Goal: Register for event/course: Register for event/course

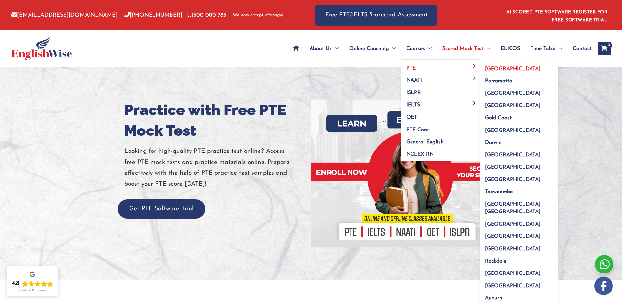
click at [490, 68] on span "[GEOGRAPHIC_DATA]" at bounding box center [513, 68] width 56 height 5
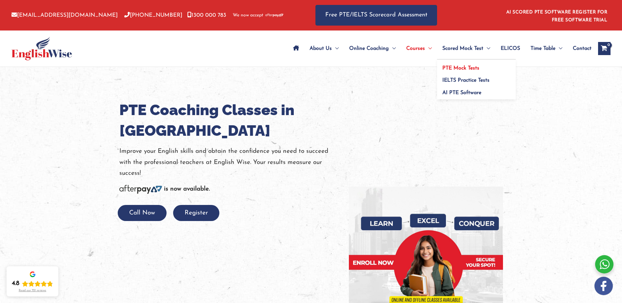
click at [466, 64] on link "PTE Mock Tests" at bounding box center [476, 66] width 79 height 12
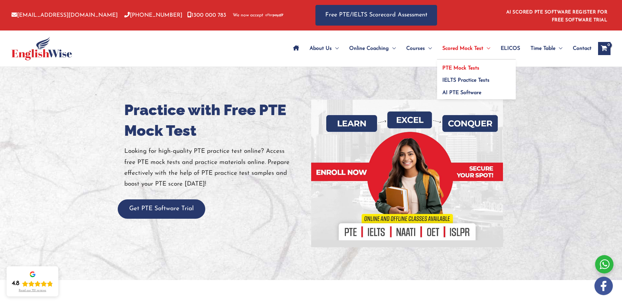
click at [460, 68] on span "PTE Mock Tests" at bounding box center [460, 68] width 37 height 5
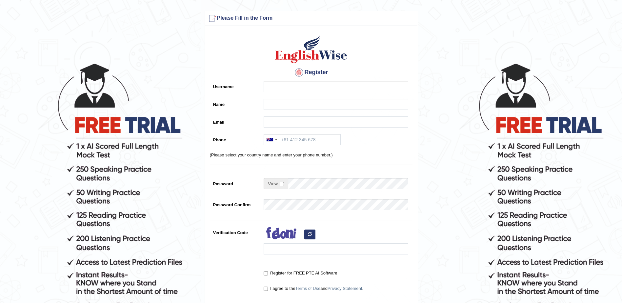
click at [324, 81] on div "Register Username Name Email Phone Australia +61 India (भारत) +91 New Zealand +…" at bounding box center [311, 167] width 212 height 274
click at [324, 81] on input "Username" at bounding box center [336, 86] width 145 height 11
type input "sharsmita"
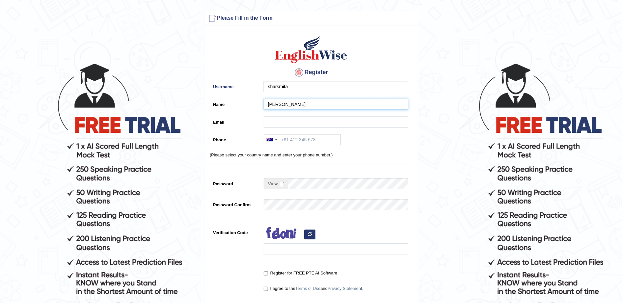
type input "[PERSON_NAME]"
type input "sharkittuu@gmail.com"
click at [274, 142] on div at bounding box center [271, 139] width 15 height 10
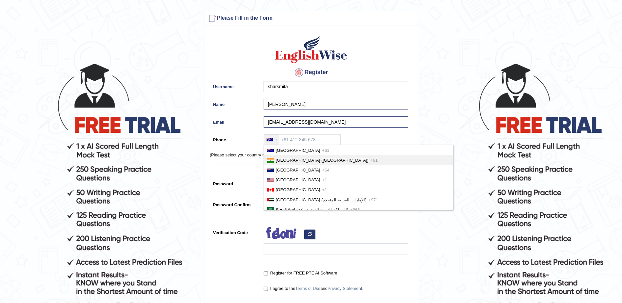
click at [274, 157] on li "India (भारत) +91" at bounding box center [358, 160] width 189 height 10
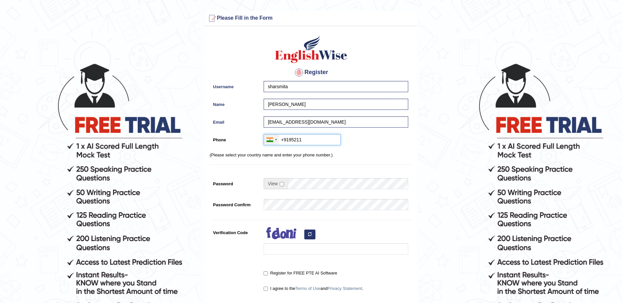
type input "+919521174482"
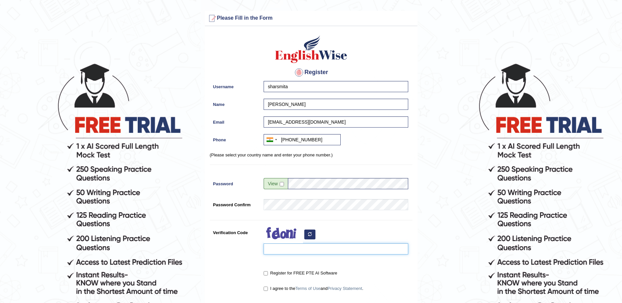
click at [300, 249] on input "Verification Code" at bounding box center [336, 248] width 145 height 11
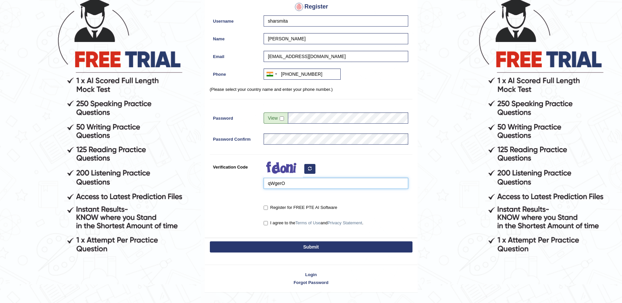
scroll to position [82, 0]
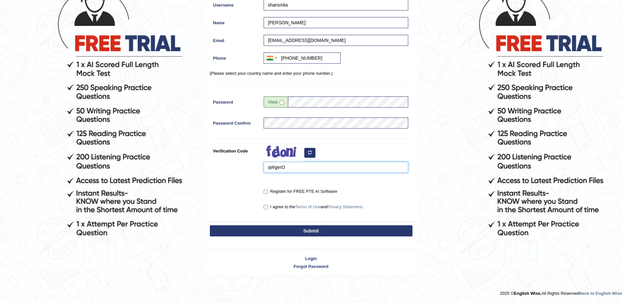
type input "qWgerO"
click at [291, 191] on label "Register for FREE PTE AI Software" at bounding box center [300, 191] width 73 height 7
click at [268, 191] on input "Register for FREE PTE AI Software" at bounding box center [266, 192] width 4 height 4
checkbox input "true"
click at [270, 208] on label "I agree to the Terms of Use and Privacy Statement ." at bounding box center [314, 207] width 100 height 7
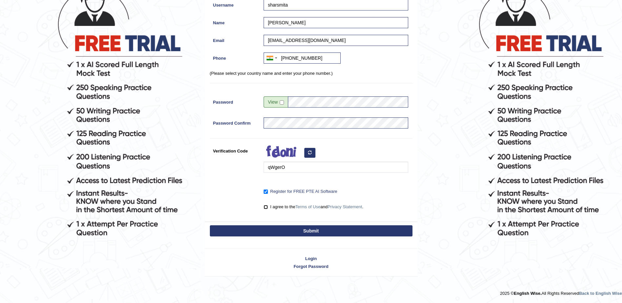
click at [268, 208] on input "I agree to the Terms of Use and Privacy Statement ." at bounding box center [266, 207] width 4 height 4
checkbox input "true"
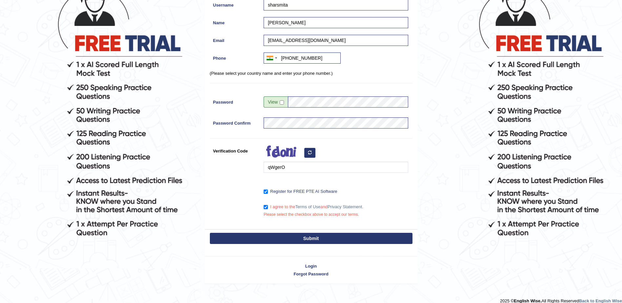
click at [287, 239] on button "Submit" at bounding box center [311, 238] width 203 height 11
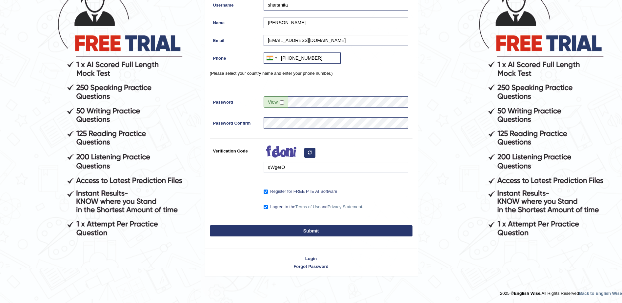
click at [292, 232] on button "Submit" at bounding box center [311, 230] width 203 height 11
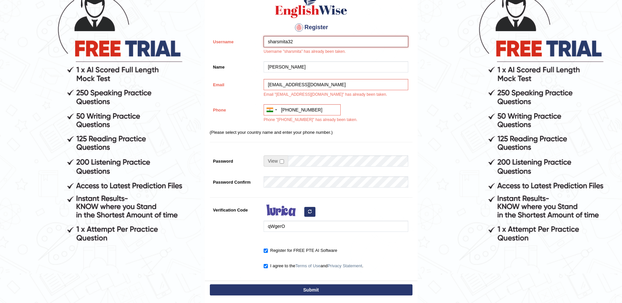
scroll to position [135, 0]
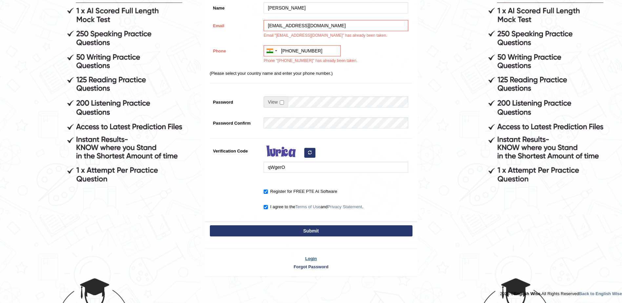
type input "sharsmita32"
click at [306, 259] on link "Login" at bounding box center [311, 258] width 212 height 6
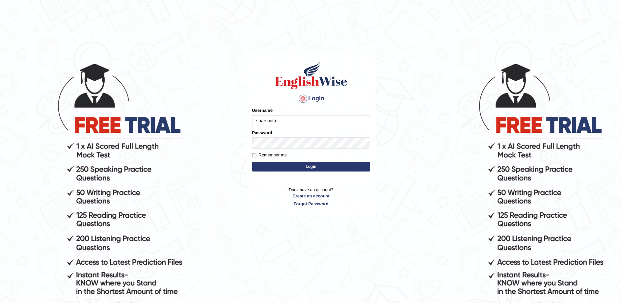
type input "sharsmita"
click at [252, 162] on button "Login" at bounding box center [311, 167] width 118 height 10
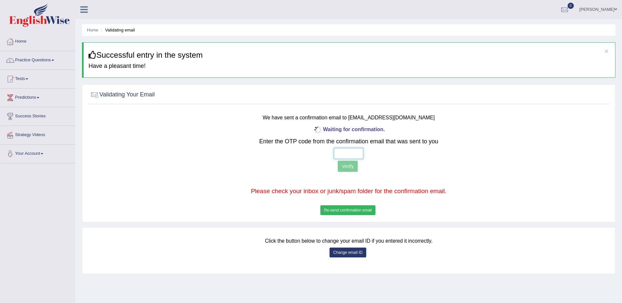
click at [348, 153] on input "text" at bounding box center [349, 153] width 30 height 11
click at [26, 83] on link "Tests" at bounding box center [37, 78] width 75 height 16
click at [28, 95] on link "Take Practice Sectional Test" at bounding box center [42, 94] width 61 height 12
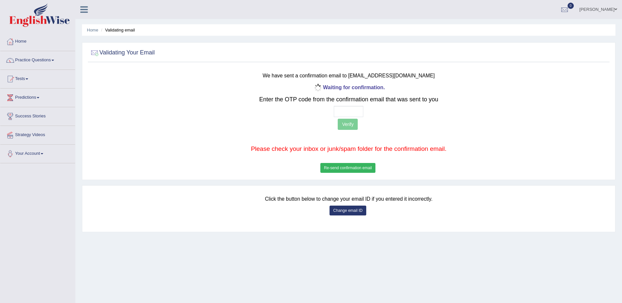
click at [356, 168] on button "Re-send confirmation email" at bounding box center [347, 168] width 55 height 10
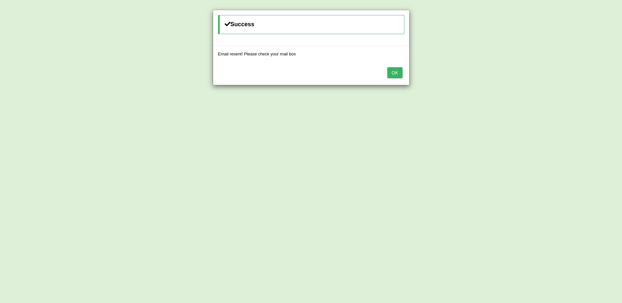
click at [392, 68] on button "OK" at bounding box center [394, 72] width 15 height 11
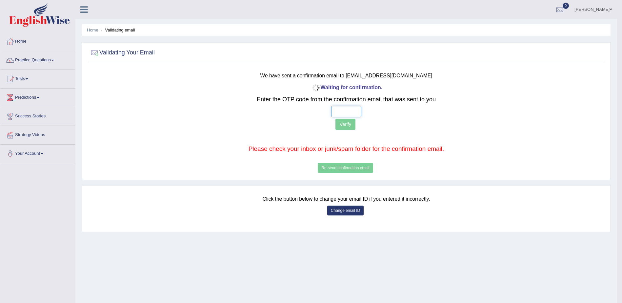
click at [345, 107] on input "text" at bounding box center [346, 111] width 30 height 11
type input "2 8 0 4"
click at [344, 123] on button "Verify" at bounding box center [345, 124] width 20 height 11
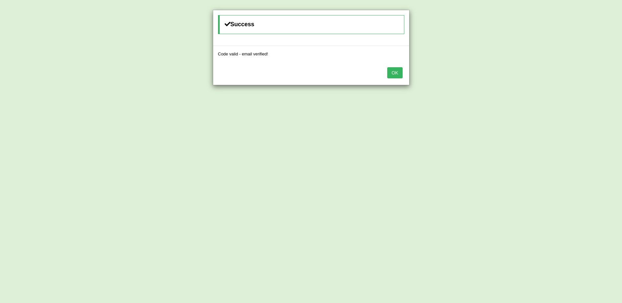
click at [394, 71] on button "OK" at bounding box center [394, 72] width 15 height 11
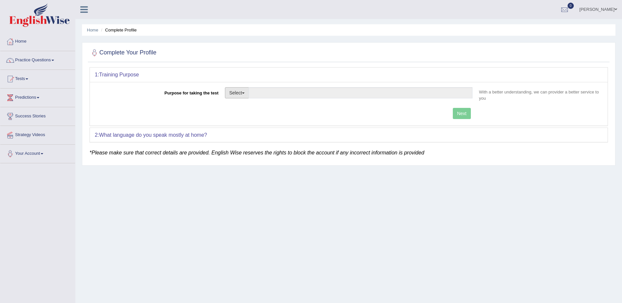
click at [246, 94] on button "Select" at bounding box center [237, 92] width 24 height 11
click at [246, 117] on link "Permanent Residency" at bounding box center [254, 115] width 58 height 9
type input "Permanent Residency"
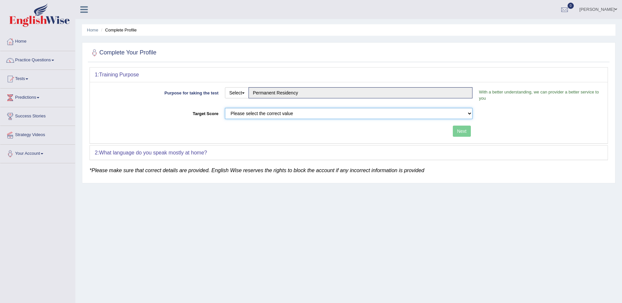
click at [318, 116] on select "Please select the correct value 50 (6 bands) 58 (6.5 bands) 65 (7 bands) 79 (8 …" at bounding box center [349, 113] width 248 height 11
select select "79"
click at [225, 108] on select "Please select the correct value 50 (6 bands) 58 (6.5 bands) 65 (7 bands) 79 (8 …" at bounding box center [349, 113] width 248 height 11
click at [456, 132] on button "Next" at bounding box center [462, 131] width 18 height 11
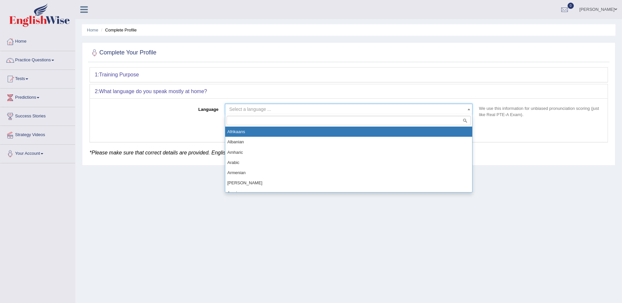
click at [452, 113] on span "Select a language ..." at bounding box center [349, 109] width 248 height 11
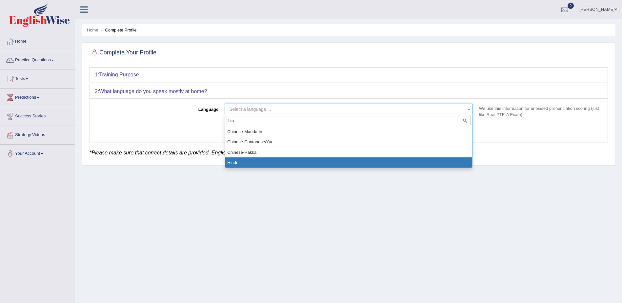
type input "hin"
select select "Hindi"
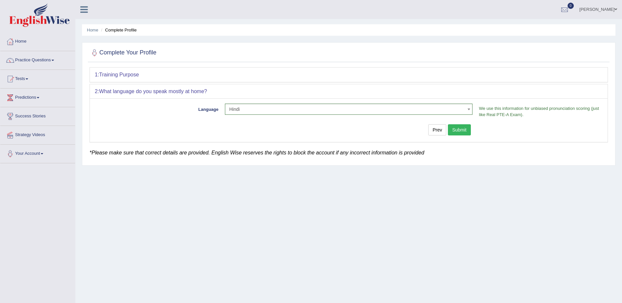
click at [452, 130] on button "Submit" at bounding box center [459, 129] width 23 height 11
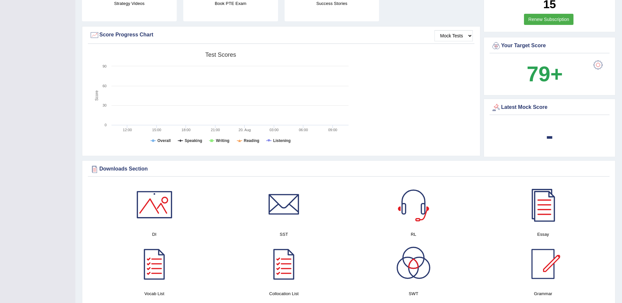
scroll to position [195, 0]
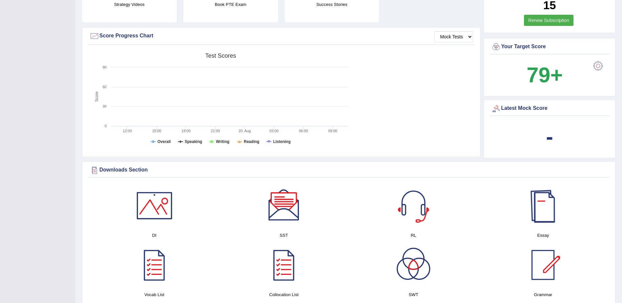
click at [534, 211] on div at bounding box center [543, 206] width 46 height 46
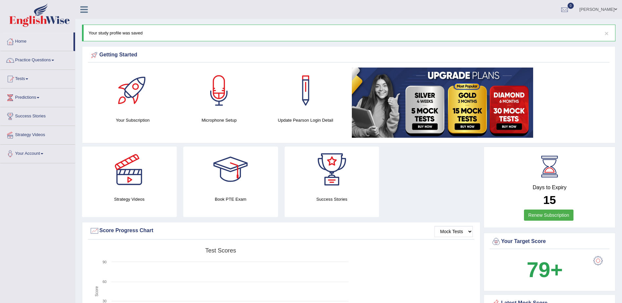
click at [240, 180] on div at bounding box center [231, 170] width 46 height 46
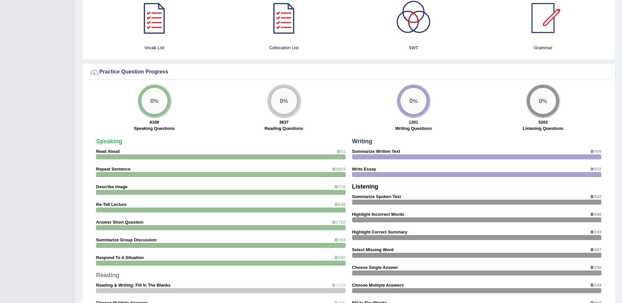
scroll to position [441, 0]
click at [156, 98] on div "0 %" at bounding box center [154, 101] width 26 height 26
click at [290, 95] on div "0 %" at bounding box center [284, 101] width 26 height 26
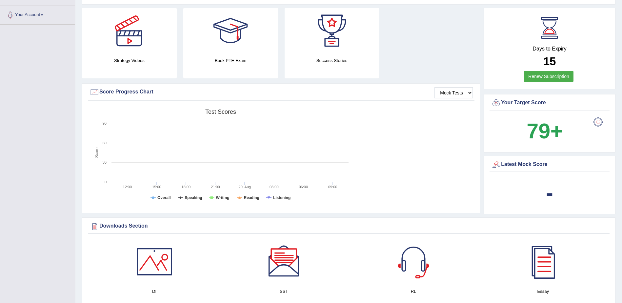
scroll to position [0, 0]
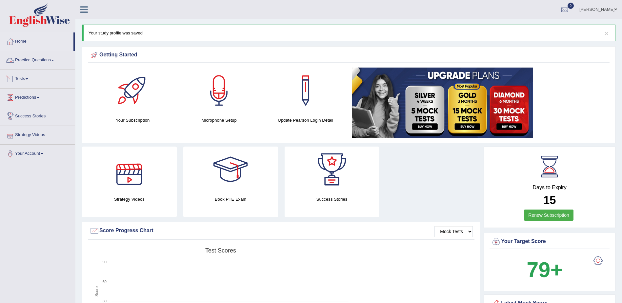
click at [17, 80] on link "Tests" at bounding box center [37, 78] width 75 height 16
click at [38, 65] on link "Practice Questions" at bounding box center [37, 59] width 75 height 16
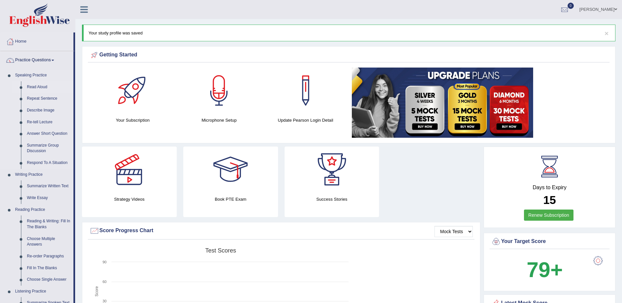
click at [34, 89] on link "Read Aloud" at bounding box center [49, 87] width 50 height 12
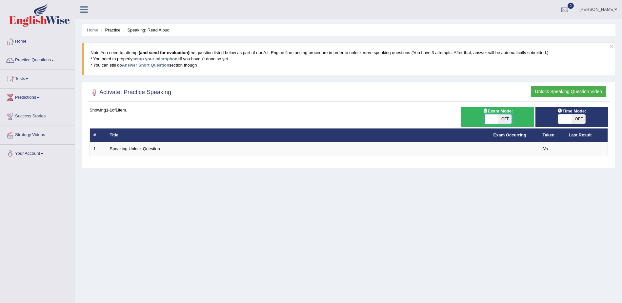
click at [496, 117] on span at bounding box center [491, 118] width 14 height 9
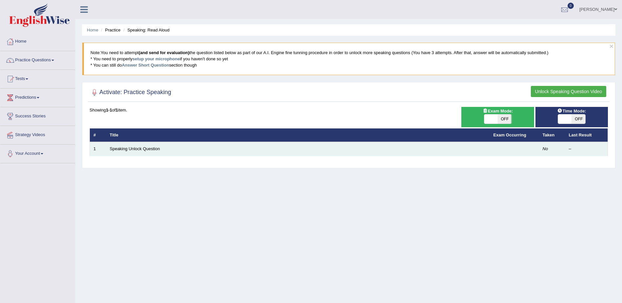
click at [335, 153] on td "Speaking Unlock Question" at bounding box center [298, 149] width 384 height 14
click at [471, 144] on td "Speaking Unlock Question" at bounding box center [298, 149] width 384 height 14
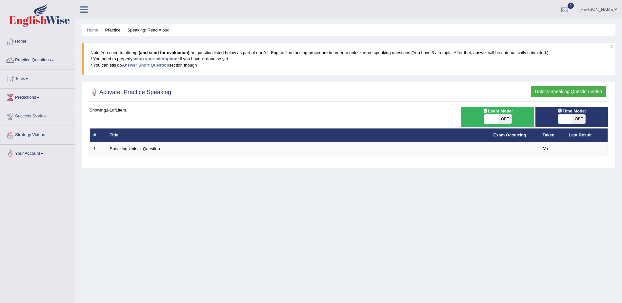
click at [561, 121] on span at bounding box center [565, 118] width 14 height 9
click at [572, 115] on span "OFF" at bounding box center [579, 118] width 14 height 9
checkbox input "true"
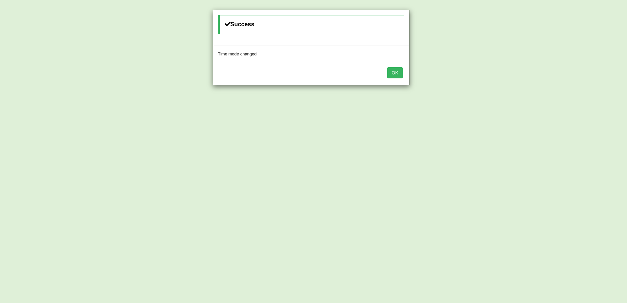
click at [396, 73] on button "OK" at bounding box center [394, 72] width 15 height 11
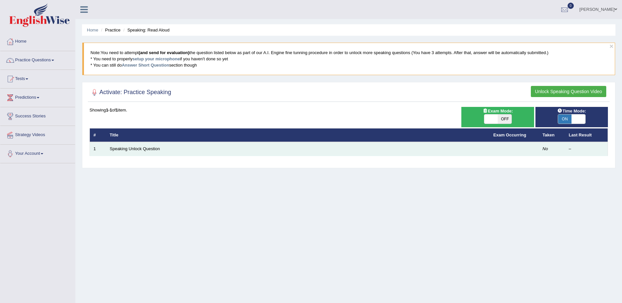
click at [105, 149] on td "1" at bounding box center [98, 149] width 16 height 14
click at [136, 145] on td "Speaking Unlock Question" at bounding box center [298, 149] width 384 height 14
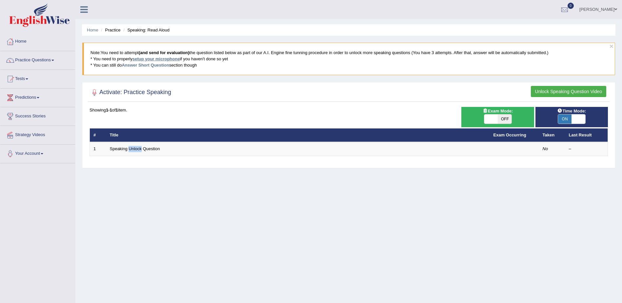
drag, startPoint x: 136, startPoint y: 145, endPoint x: 146, endPoint y: 60, distance: 84.8
click at [146, 60] on link "setup your microphone" at bounding box center [155, 58] width 47 height 5
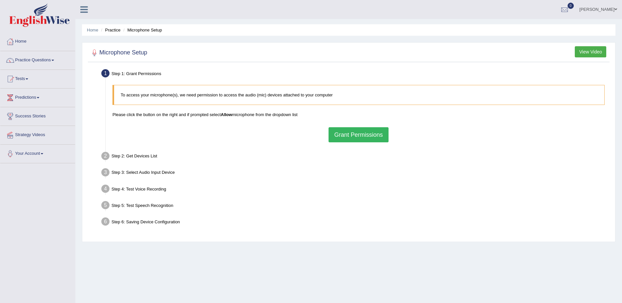
click at [361, 137] on button "Grant Permissions" at bounding box center [359, 134] width 60 height 15
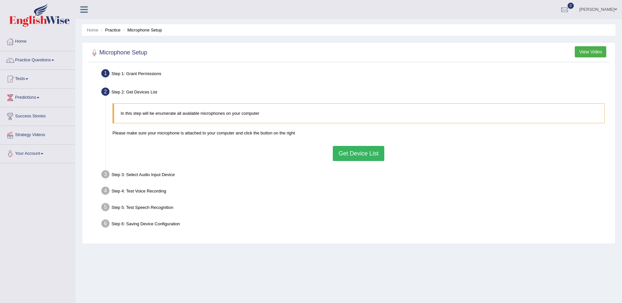
click at [365, 146] on button "Get Device List" at bounding box center [358, 153] width 51 height 15
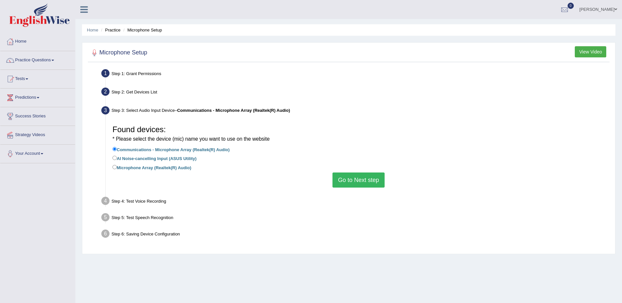
click at [369, 176] on button "Go to Next step" at bounding box center [358, 179] width 52 height 15
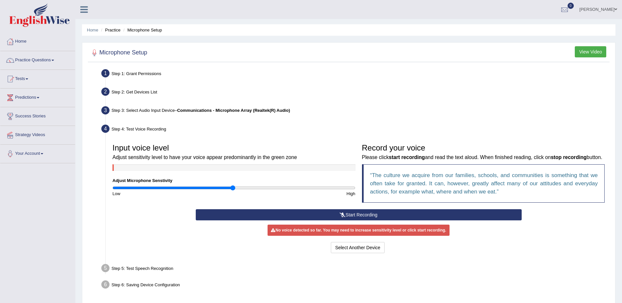
click at [191, 110] on b "Communications - Microphone Array (Realtek(R) Audio)" at bounding box center [233, 110] width 113 height 5
click at [137, 112] on div "Step 3: Select Audio Input Device – Communications - Microphone Array (Realtek(…" at bounding box center [355, 111] width 514 height 14
click at [371, 250] on button "Select Another Device" at bounding box center [358, 247] width 54 height 11
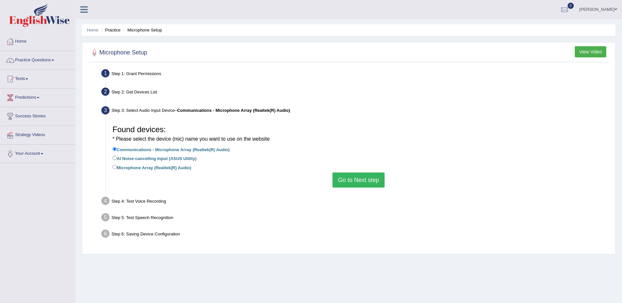
click at [181, 164] on label "Microphone Array (Realtek(R) Audio)" at bounding box center [151, 167] width 79 height 7
click at [117, 165] on input "Microphone Array (Realtek(R) Audio)" at bounding box center [114, 167] width 4 height 4
radio input "true"
click at [179, 160] on label "AI Noise-cancelling Input (ASUS Utility)" at bounding box center [154, 157] width 84 height 7
click at [117, 160] on input "AI Noise-cancelling Input (ASUS Utility)" at bounding box center [114, 158] width 4 height 4
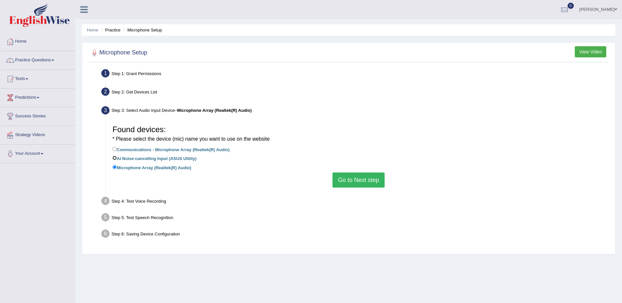
radio input "true"
click at [358, 180] on button "Go to Next step" at bounding box center [358, 179] width 52 height 15
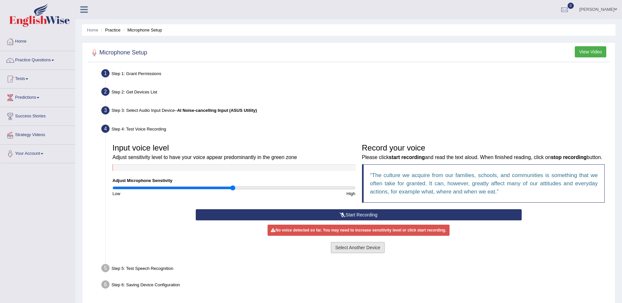
click at [350, 246] on button "Select Another Device" at bounding box center [358, 247] width 54 height 11
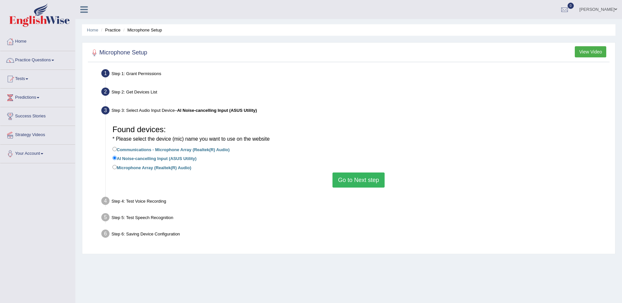
click at [359, 182] on button "Go to Next step" at bounding box center [358, 179] width 52 height 15
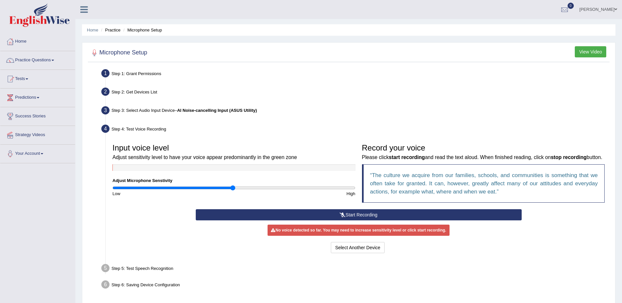
click at [350, 217] on button "Start Recording" at bounding box center [359, 214] width 326 height 11
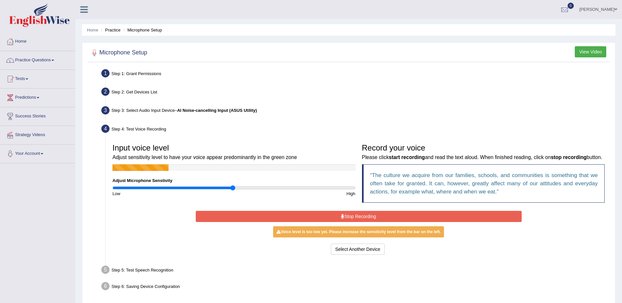
click at [350, 217] on button "Stop Recording" at bounding box center [359, 216] width 326 height 11
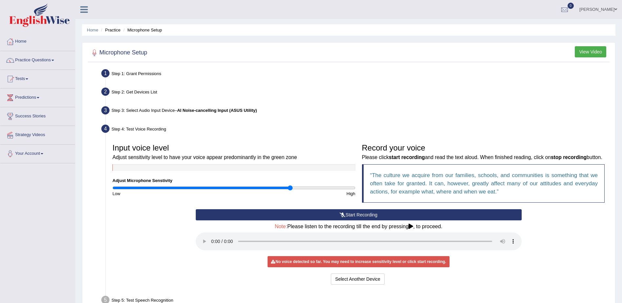
drag, startPoint x: 231, startPoint y: 189, endPoint x: 289, endPoint y: 191, distance: 58.1
type input "1.48"
click at [289, 191] on input "range" at bounding box center [233, 187] width 243 height 5
click at [362, 213] on button "Start Recording" at bounding box center [359, 214] width 326 height 11
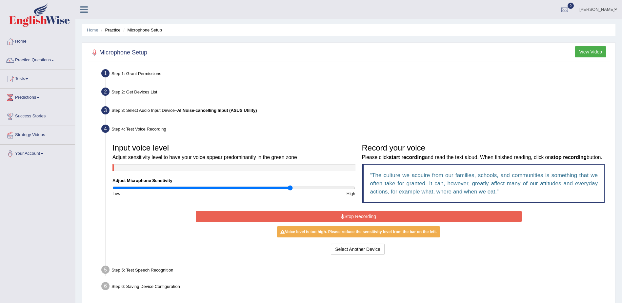
click at [362, 213] on button "Stop Recording" at bounding box center [359, 216] width 326 height 11
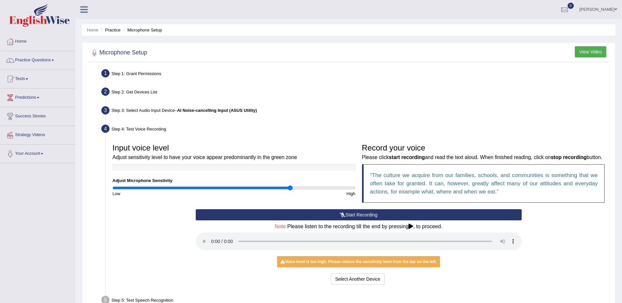
scroll to position [55, 0]
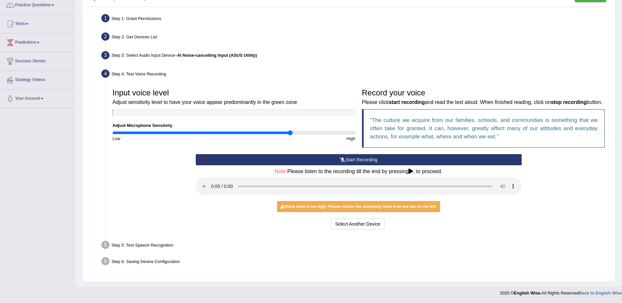
click at [154, 244] on div "Step 5: Test Speech Recognition" at bounding box center [355, 246] width 514 height 14
click at [209, 92] on h3 "Input voice level Adjust sensitivity level to have your voice appear predominan…" at bounding box center [233, 97] width 243 height 17
click at [250, 161] on button "Start Recording" at bounding box center [359, 159] width 326 height 11
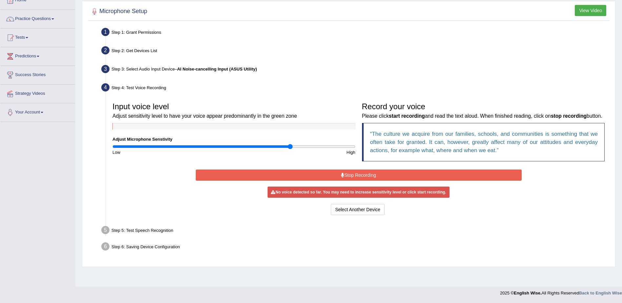
scroll to position [41, 0]
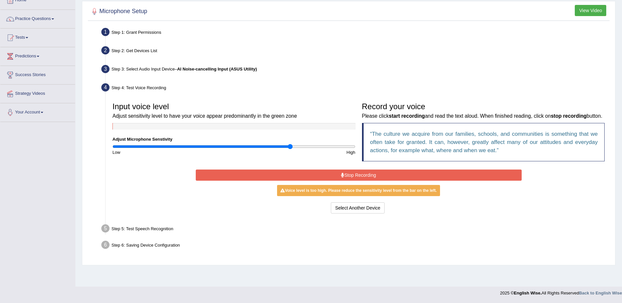
click at [277, 174] on button "Stop Recording" at bounding box center [359, 175] width 326 height 11
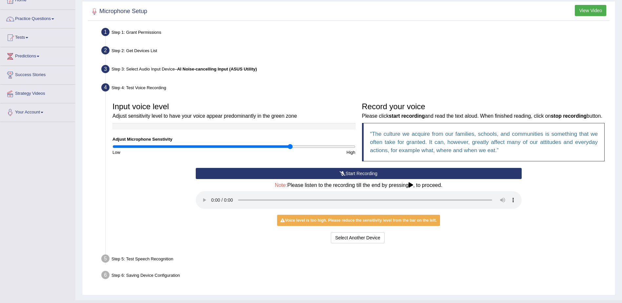
click at [167, 261] on div "Step 5: Test Speech Recognition" at bounding box center [355, 259] width 514 height 14
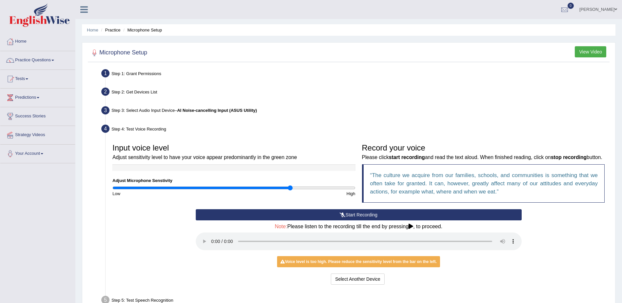
click at [198, 109] on b "AI Noise-cancelling Input (ASUS Utility)" at bounding box center [217, 110] width 80 height 5
click at [585, 50] on button "View Video" at bounding box center [590, 51] width 31 height 11
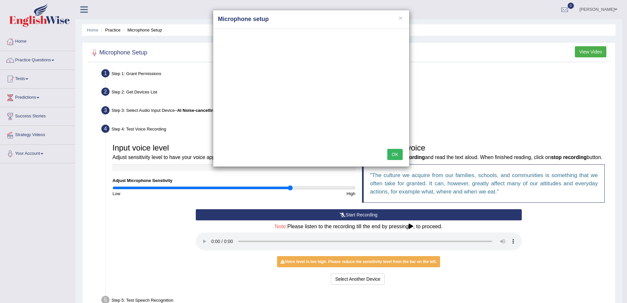
click at [395, 153] on button "OK" at bounding box center [394, 154] width 15 height 11
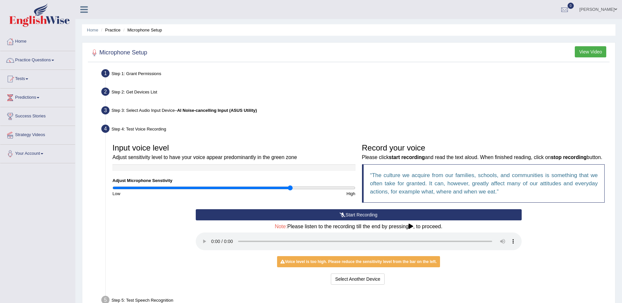
scroll to position [55, 0]
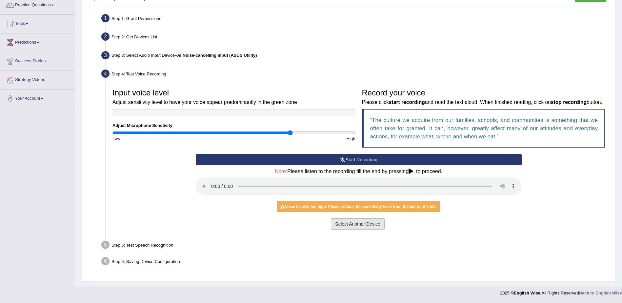
click at [363, 224] on button "Select Another Device" at bounding box center [358, 223] width 54 height 11
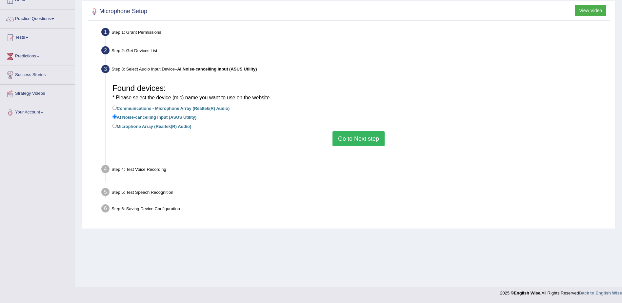
scroll to position [41, 0]
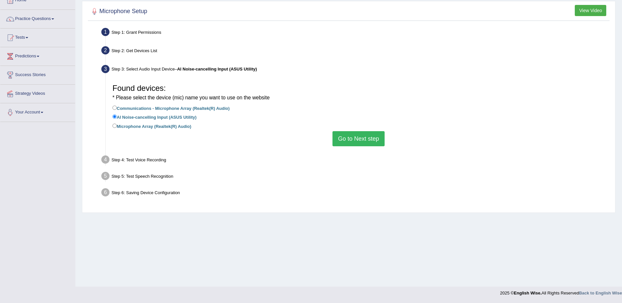
click at [351, 142] on button "Go to Next step" at bounding box center [358, 138] width 52 height 15
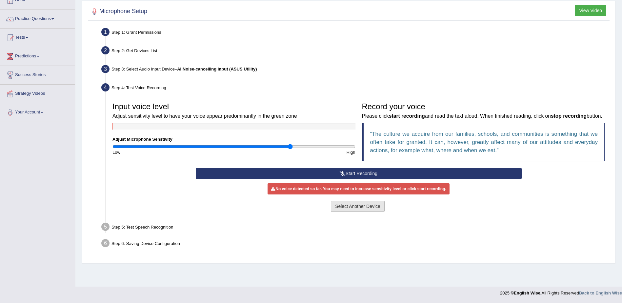
click at [354, 202] on button "Select Another Device" at bounding box center [358, 206] width 54 height 11
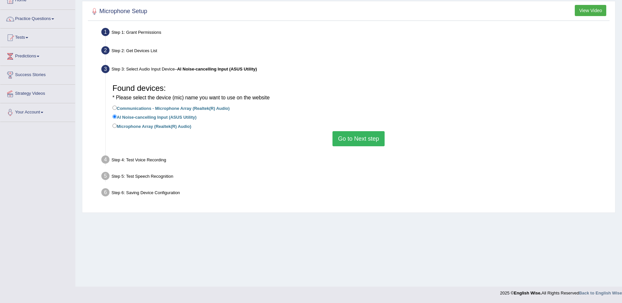
click at [218, 108] on label "Communications - Microphone Array (Realtek(R) Audio)" at bounding box center [170, 107] width 117 height 7
click at [117, 108] on input "Communications - Microphone Array (Realtek(R) Audio)" at bounding box center [114, 108] width 4 height 4
radio input "true"
click at [358, 143] on button "Go to Next step" at bounding box center [358, 138] width 52 height 15
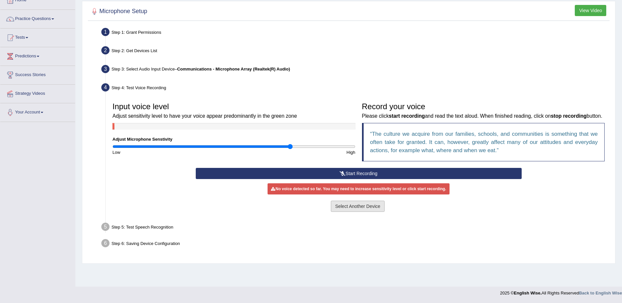
click at [357, 202] on button "Select Another Device" at bounding box center [358, 206] width 54 height 11
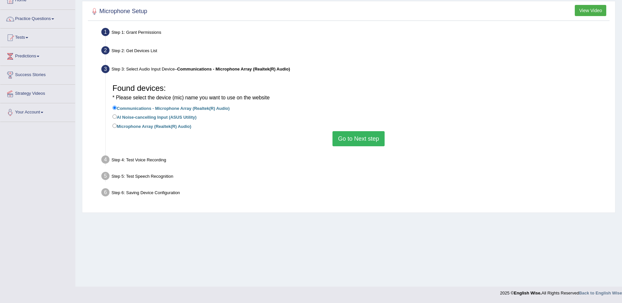
click at [131, 128] on label "Microphone Array (Realtek(R) Audio)" at bounding box center [151, 125] width 79 height 7
click at [117, 128] on input "Microphone Array (Realtek(R) Audio)" at bounding box center [114, 126] width 4 height 4
radio input "true"
click at [342, 141] on button "Go to Next step" at bounding box center [358, 138] width 52 height 15
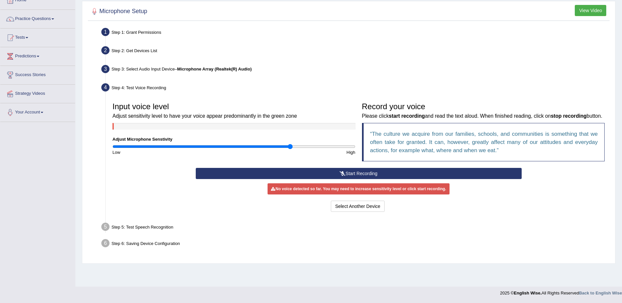
click at [337, 172] on button "Start Recording" at bounding box center [359, 173] width 326 height 11
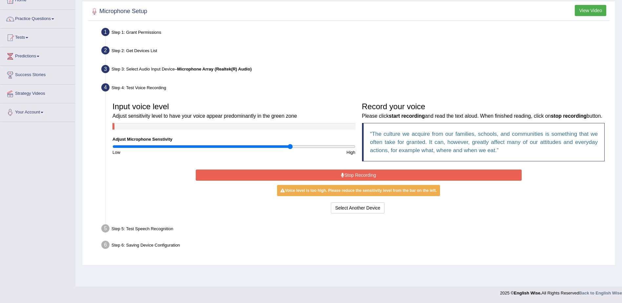
click at [337, 172] on button "Stop Recording" at bounding box center [359, 175] width 326 height 11
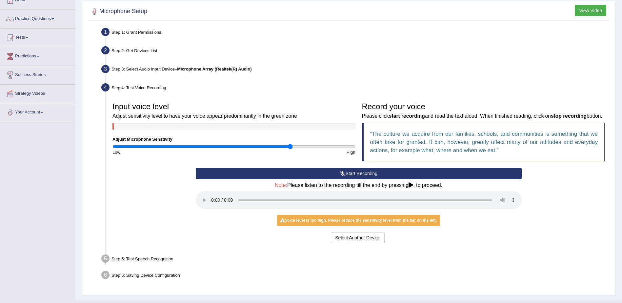
click at [413, 187] on icon at bounding box center [411, 184] width 5 height 5
click at [506, 224] on div "Start Recording Stop Recording Note: Please listen to the recording till the en…" at bounding box center [358, 206] width 332 height 77
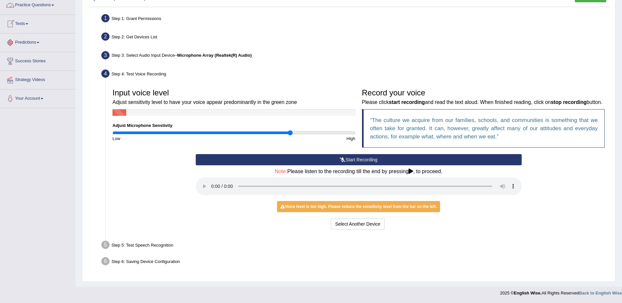
click at [32, 40] on link "Predictions" at bounding box center [37, 41] width 75 height 16
click at [29, 26] on link "Tests" at bounding box center [37, 23] width 75 height 16
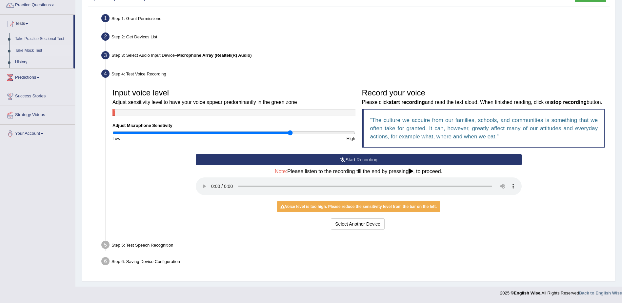
click at [30, 54] on link "Take Mock Test" at bounding box center [42, 51] width 61 height 12
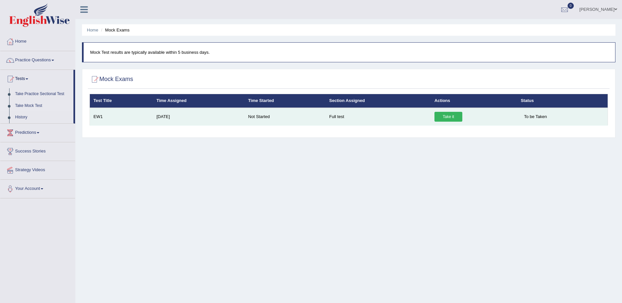
click at [448, 118] on link "Take it" at bounding box center [448, 117] width 28 height 10
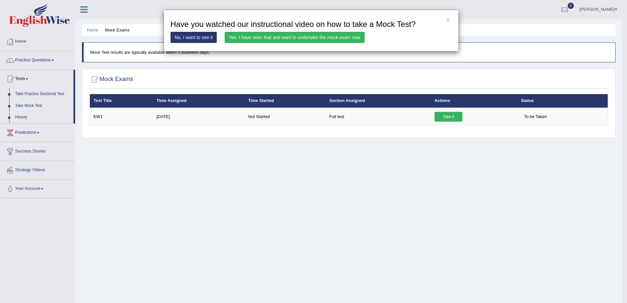
click at [236, 37] on link "Yes, I have seen that and want to undertake the mock exam now" at bounding box center [295, 37] width 140 height 11
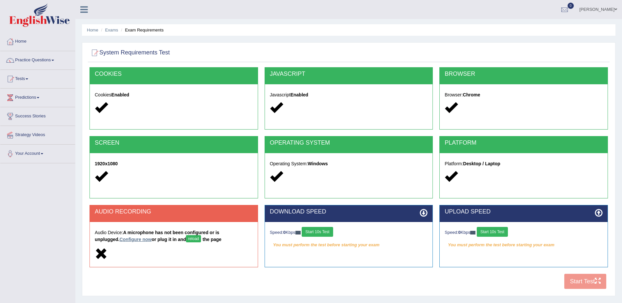
click at [119, 239] on link "Configure now" at bounding box center [135, 239] width 32 height 5
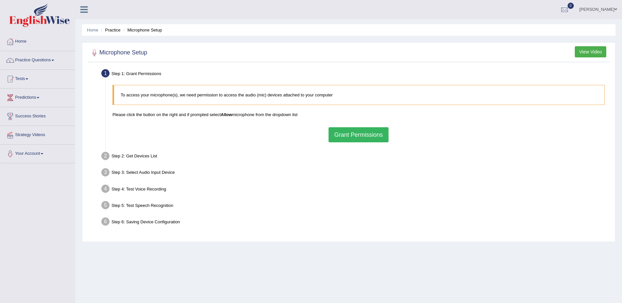
click at [373, 134] on button "Grant Permissions" at bounding box center [359, 134] width 60 height 15
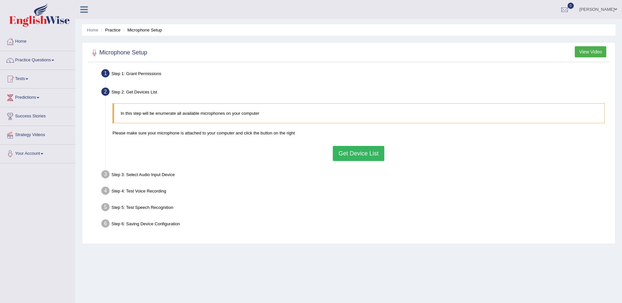
click at [373, 152] on button "Get Device List" at bounding box center [358, 153] width 51 height 15
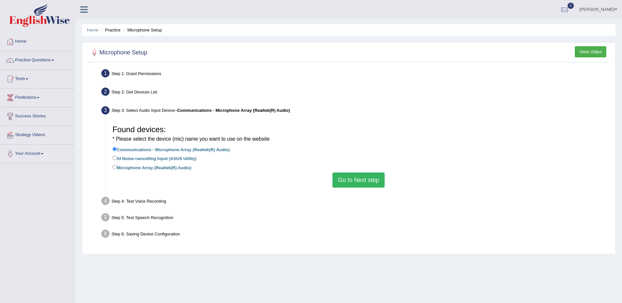
click at [372, 179] on button "Go to Next step" at bounding box center [358, 179] width 52 height 15
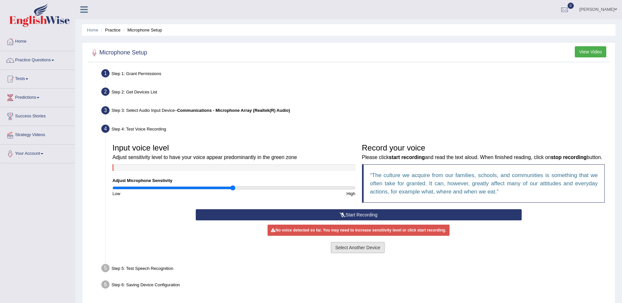
click at [351, 250] on button "Select Another Device" at bounding box center [358, 247] width 54 height 11
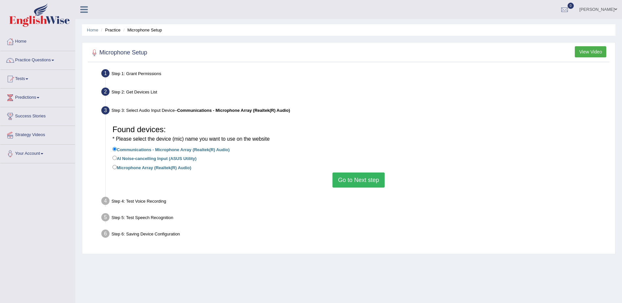
click at [171, 168] on label "Microphone Array (Realtek(R) Audio)" at bounding box center [151, 167] width 79 height 7
click at [117, 168] on input "Microphone Array (Realtek(R) Audio)" at bounding box center [114, 167] width 4 height 4
radio input "true"
click at [362, 181] on button "Go to Next step" at bounding box center [358, 179] width 52 height 15
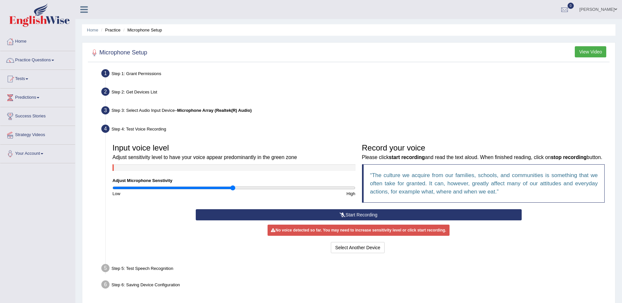
click at [351, 214] on button "Start Recording" at bounding box center [359, 214] width 326 height 11
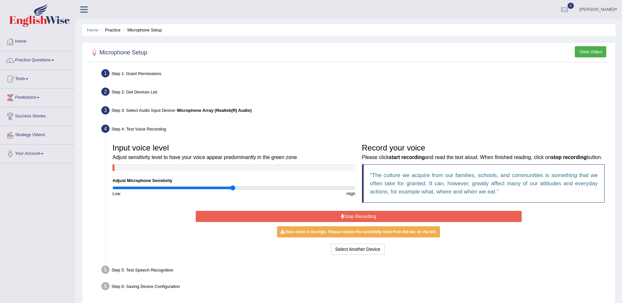
click at [351, 214] on button "Stop Recording" at bounding box center [359, 216] width 326 height 11
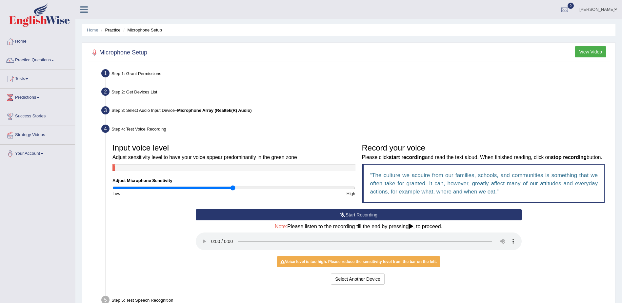
click at [513, 256] on div "Start Recording Stop Recording Note: Please listen to the recording till the en…" at bounding box center [358, 247] width 332 height 77
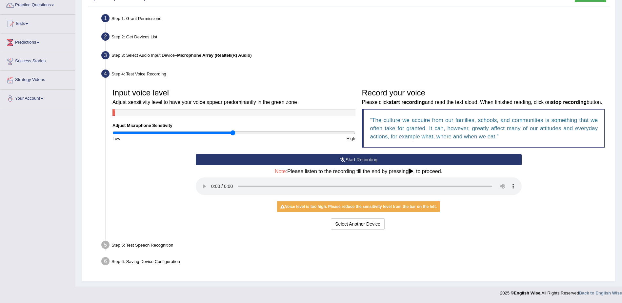
click at [423, 171] on h4 "Note: Please listen to the recording till the end by pressing , to proceed." at bounding box center [359, 172] width 326 height 6
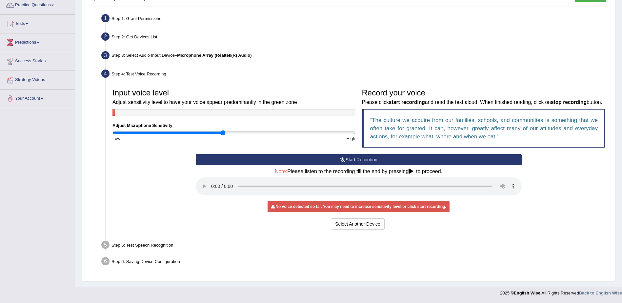
drag, startPoint x: 233, startPoint y: 133, endPoint x: 222, endPoint y: 135, distance: 10.6
click at [222, 135] on input "range" at bounding box center [233, 132] width 243 height 5
click at [288, 160] on button "Start Recording" at bounding box center [359, 159] width 326 height 11
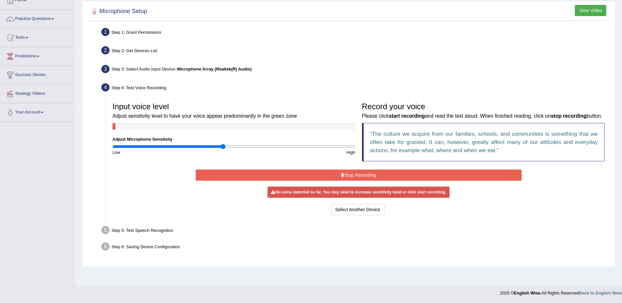
scroll to position [41, 0]
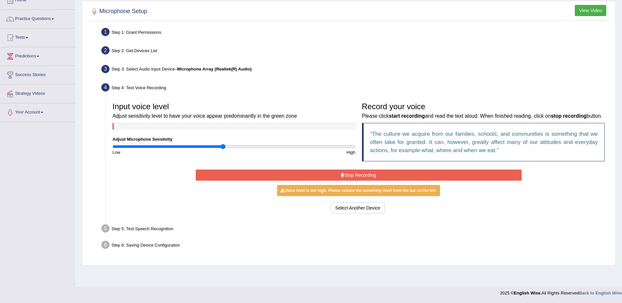
click at [322, 179] on button "Stop Recording" at bounding box center [359, 175] width 326 height 11
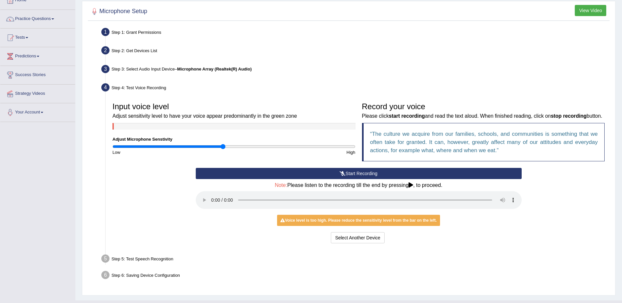
click at [352, 210] on div "Note: Please listen to the recording till the end by pressing , to proceed." at bounding box center [359, 196] width 326 height 29
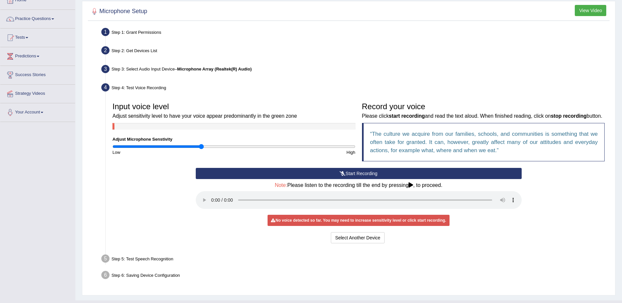
click at [201, 146] on input "range" at bounding box center [233, 146] width 243 height 5
click at [184, 146] on input "range" at bounding box center [233, 146] width 243 height 5
click at [144, 148] on input "range" at bounding box center [233, 146] width 243 height 5
click at [174, 147] on input "range" at bounding box center [233, 146] width 243 height 5
click at [237, 176] on button "Start Recording" at bounding box center [359, 173] width 326 height 11
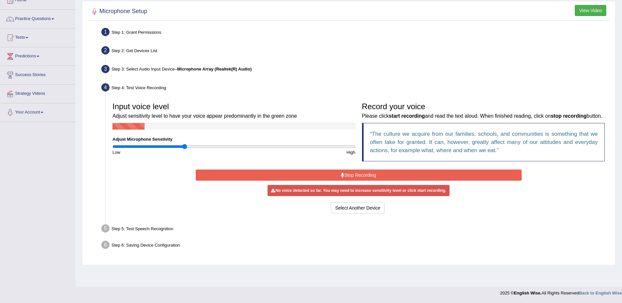
click at [186, 148] on input "range" at bounding box center [233, 146] width 243 height 5
click at [193, 148] on input "range" at bounding box center [233, 146] width 243 height 5
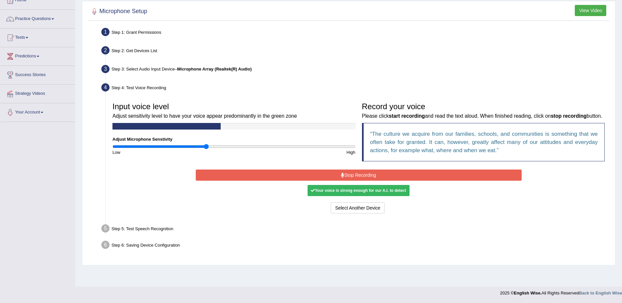
type input "0.78"
click at [206, 147] on input "range" at bounding box center [233, 146] width 243 height 5
click at [291, 175] on button "Stop Recording" at bounding box center [359, 175] width 326 height 11
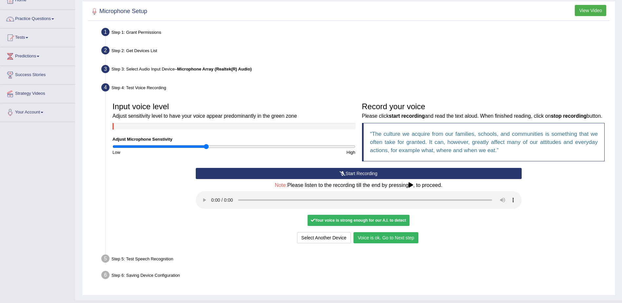
click at [397, 236] on button "Voice is ok. Go to Next step" at bounding box center [385, 237] width 65 height 11
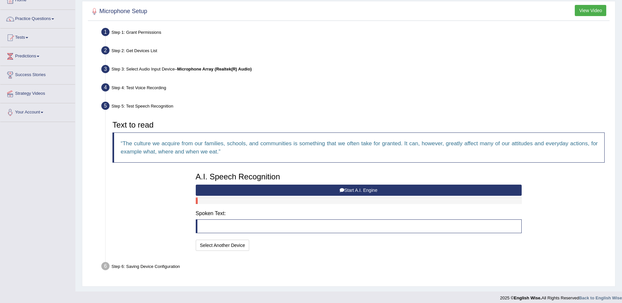
click at [323, 188] on button "Start A.I. Engine" at bounding box center [359, 190] width 326 height 11
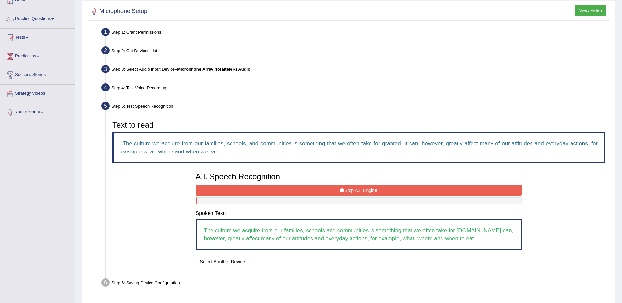
click at [308, 190] on button "Stop A.I. Engine" at bounding box center [359, 190] width 326 height 11
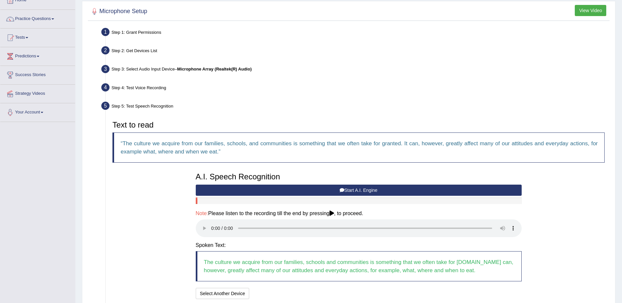
scroll to position [94, 0]
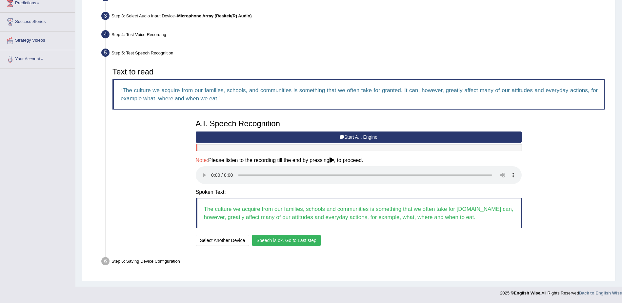
click at [283, 246] on button "Speech is ok. Go to Last step" at bounding box center [286, 240] width 69 height 11
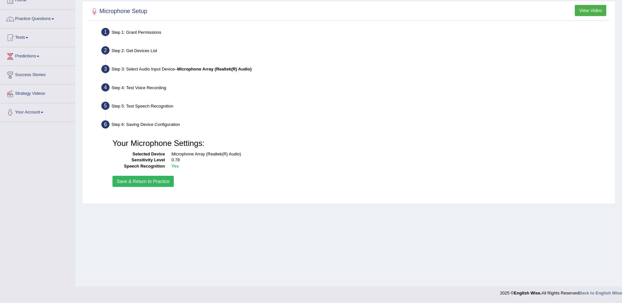
click at [148, 182] on button "Save & Return to Practice" at bounding box center [142, 181] width 61 height 11
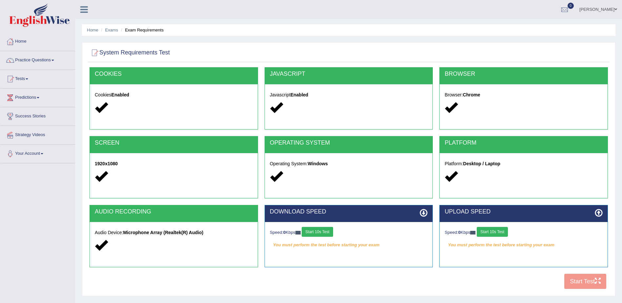
click at [333, 231] on button "Start 10s Test" at bounding box center [317, 232] width 31 height 10
click at [488, 231] on button "Start 10s Test" at bounding box center [492, 232] width 31 height 10
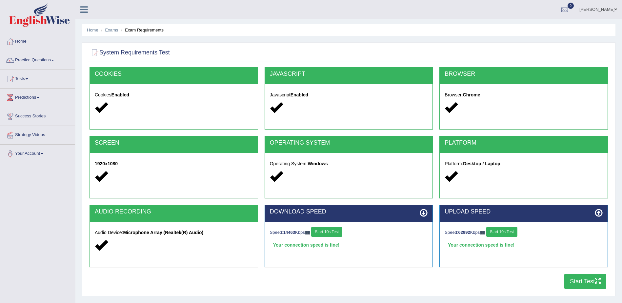
click at [576, 281] on button "Start Test" at bounding box center [585, 281] width 42 height 15
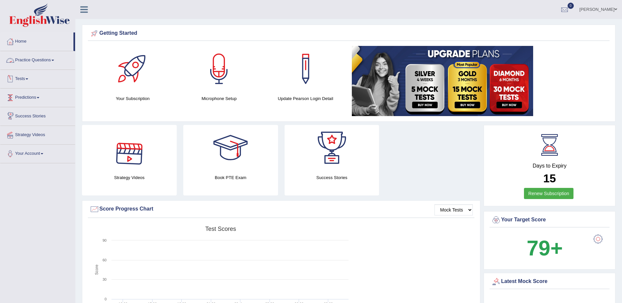
click at [18, 79] on link "Tests" at bounding box center [37, 78] width 75 height 16
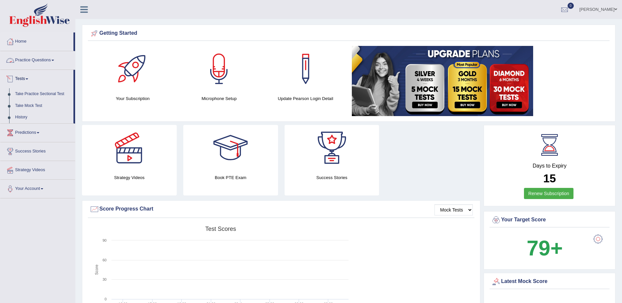
click at [45, 62] on link "Practice Questions" at bounding box center [37, 59] width 75 height 16
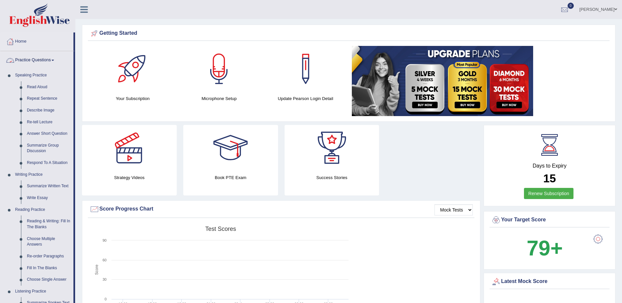
click at [39, 64] on link "Practice Questions" at bounding box center [36, 59] width 73 height 16
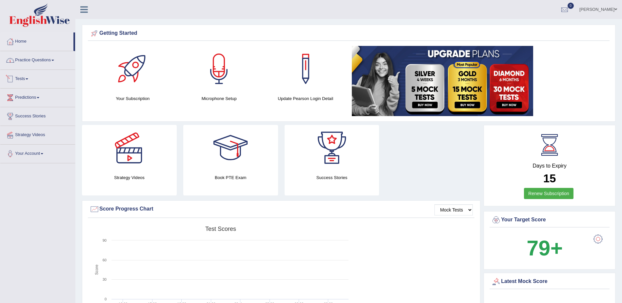
click at [30, 82] on link "Tests" at bounding box center [37, 78] width 75 height 16
click at [36, 91] on link "Take Practice Sectional Test" at bounding box center [42, 94] width 61 height 12
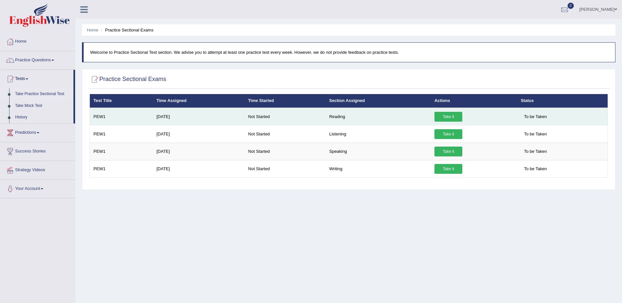
click at [445, 115] on link "Take it" at bounding box center [448, 117] width 28 height 10
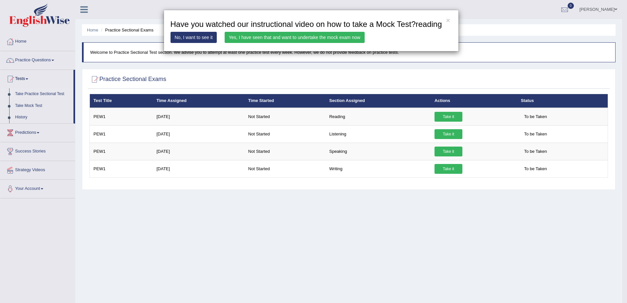
click at [244, 32] on link "Yes, I have seen that and want to undertake the mock exam now" at bounding box center [295, 37] width 140 height 11
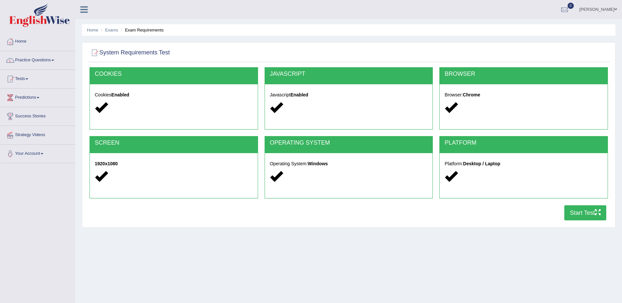
click at [596, 214] on icon "button" at bounding box center [598, 212] width 6 height 6
